Goal: Navigation & Orientation: Understand site structure

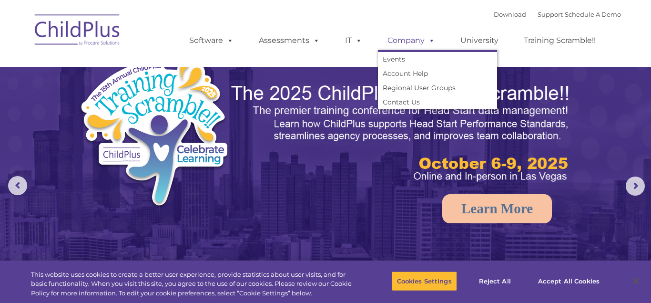
select select "MEDIUM"
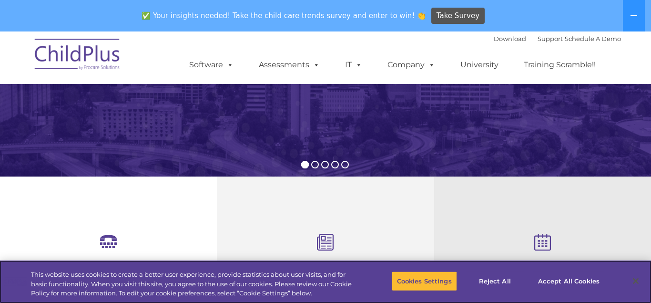
scroll to position [113, 0]
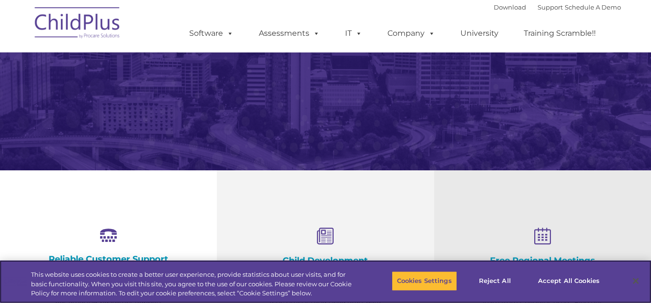
scroll to position [243, 0]
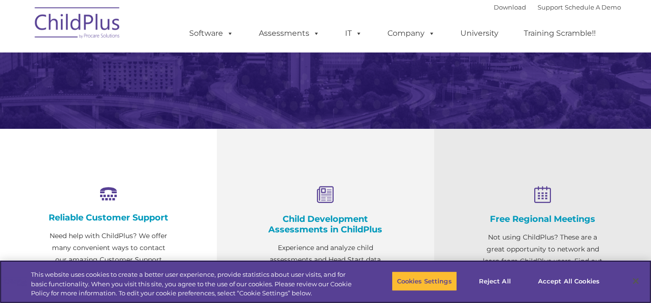
select select "MEDIUM"
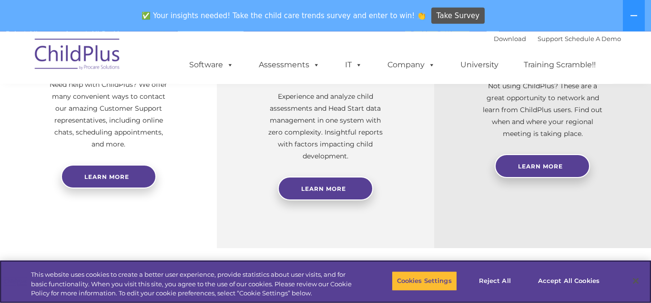
scroll to position [502, 0]
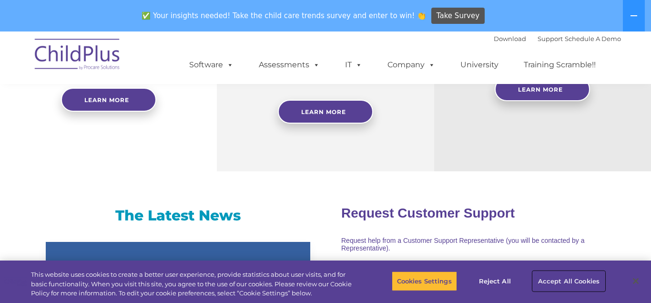
drag, startPoint x: 567, startPoint y: 284, endPoint x: 83, endPoint y: 24, distance: 549.4
click at [567, 284] on button "Accept All Cookies" at bounding box center [569, 281] width 72 height 20
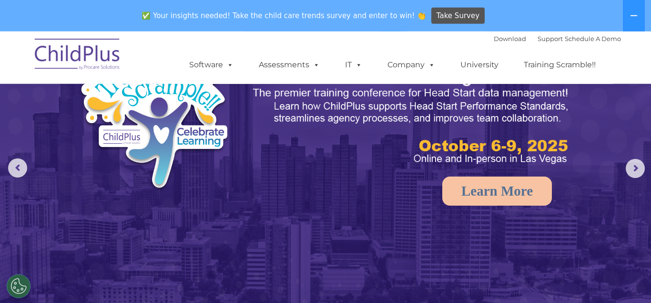
scroll to position [0, 0]
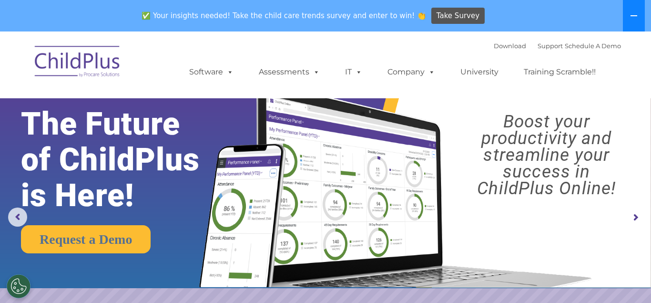
click at [638, 18] on icon at bounding box center [634, 16] width 8 height 8
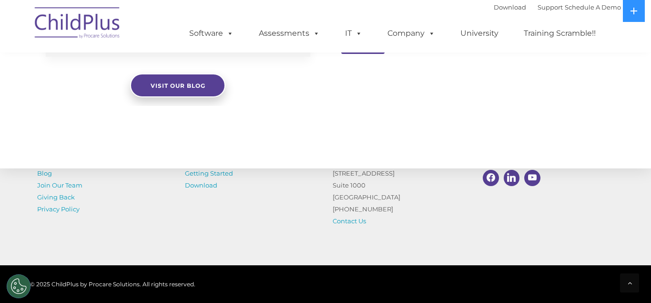
scroll to position [1122, 0]
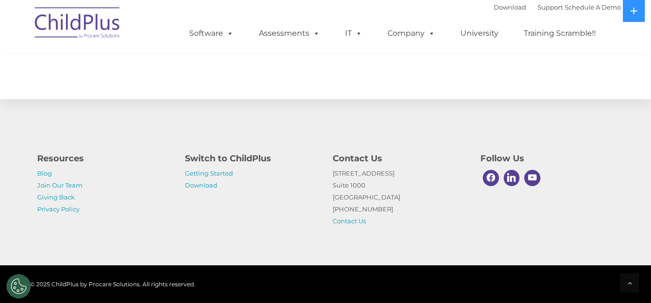
click at [299, 15] on ul "Software ChildPlus: The original and most widely-used Head Start data managemen…" at bounding box center [395, 33] width 451 height 38
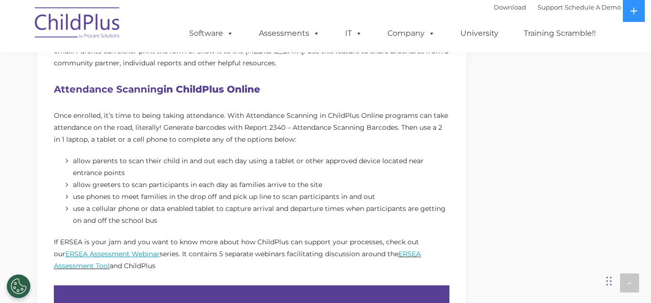
scroll to position [583, 0]
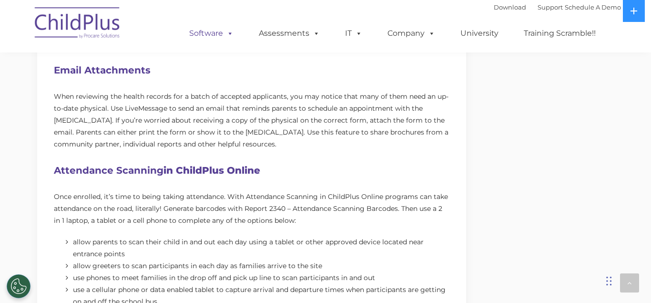
click at [217, 34] on link "Software" at bounding box center [211, 33] width 63 height 19
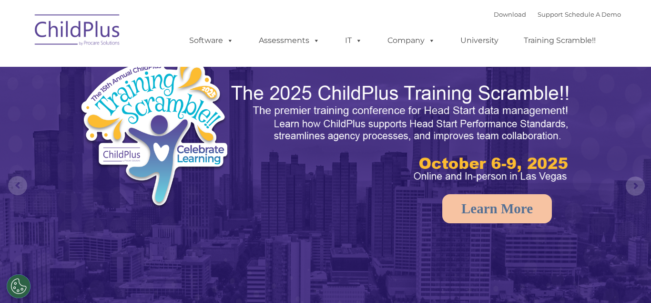
select select "MEDIUM"
